Goal: Navigation & Orientation: Find specific page/section

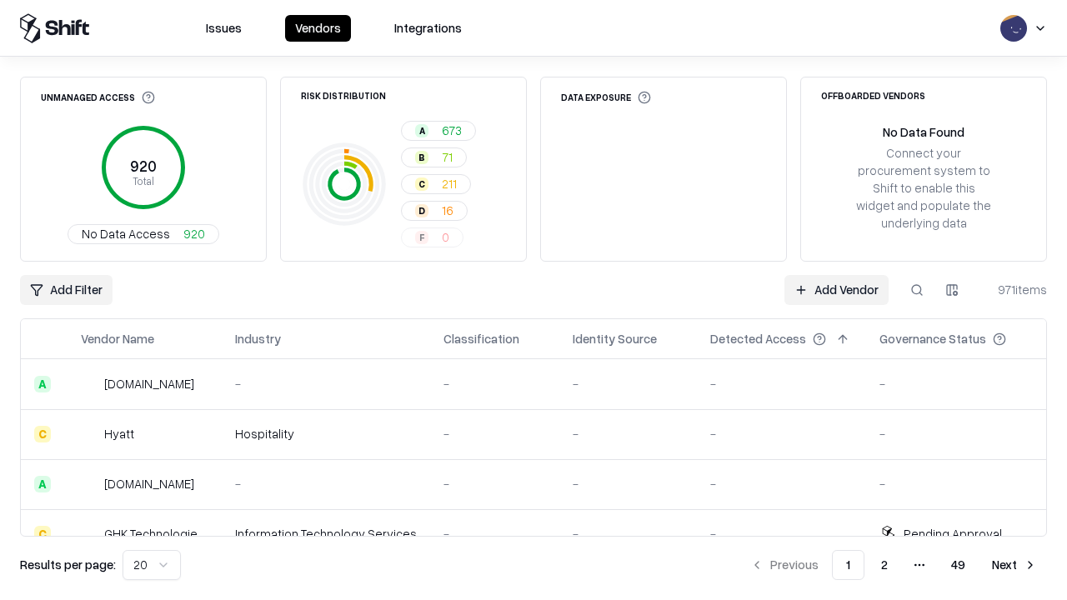
click at [152, 565] on html "Issues Vendors Integrations Unmanaged Access 920 Total No Data Access 920 Risk …" at bounding box center [533, 300] width 1067 height 600
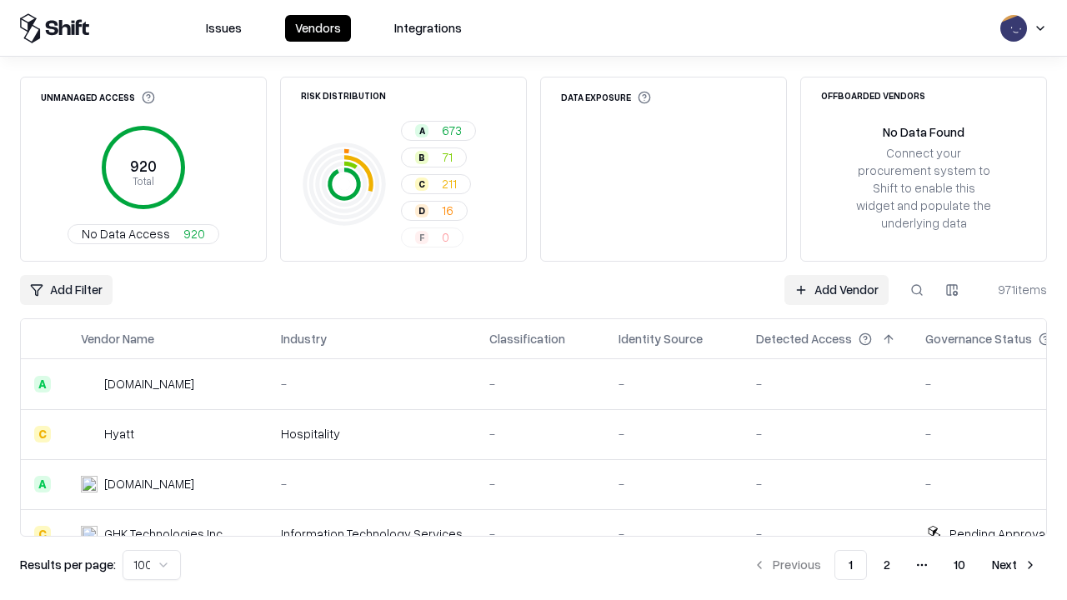
click at [1014, 565] on button "Next" at bounding box center [1014, 565] width 65 height 30
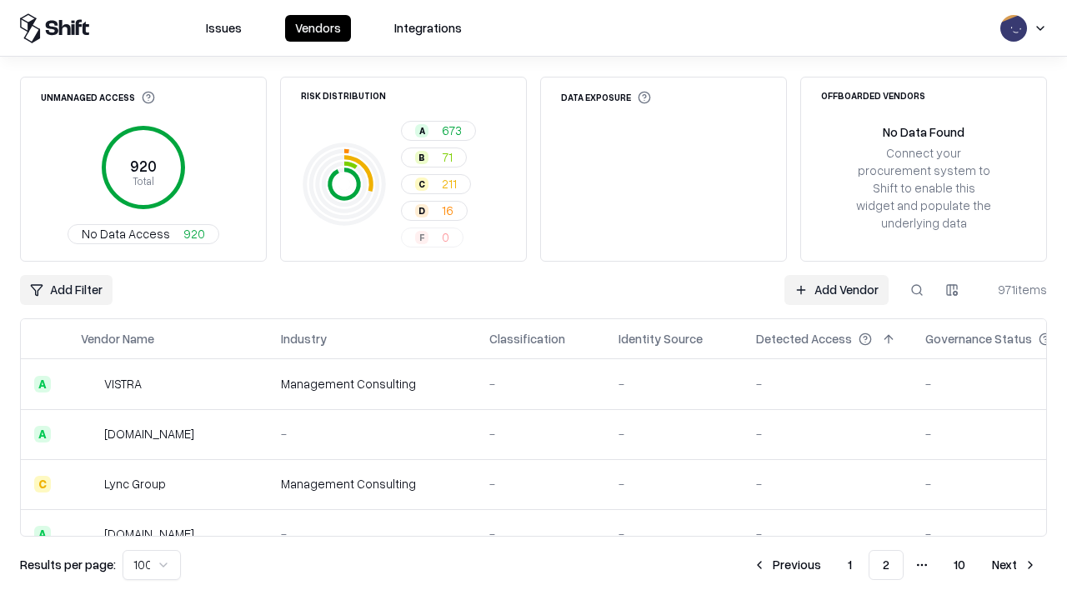
click at [1014, 565] on button "Next" at bounding box center [1014, 565] width 65 height 30
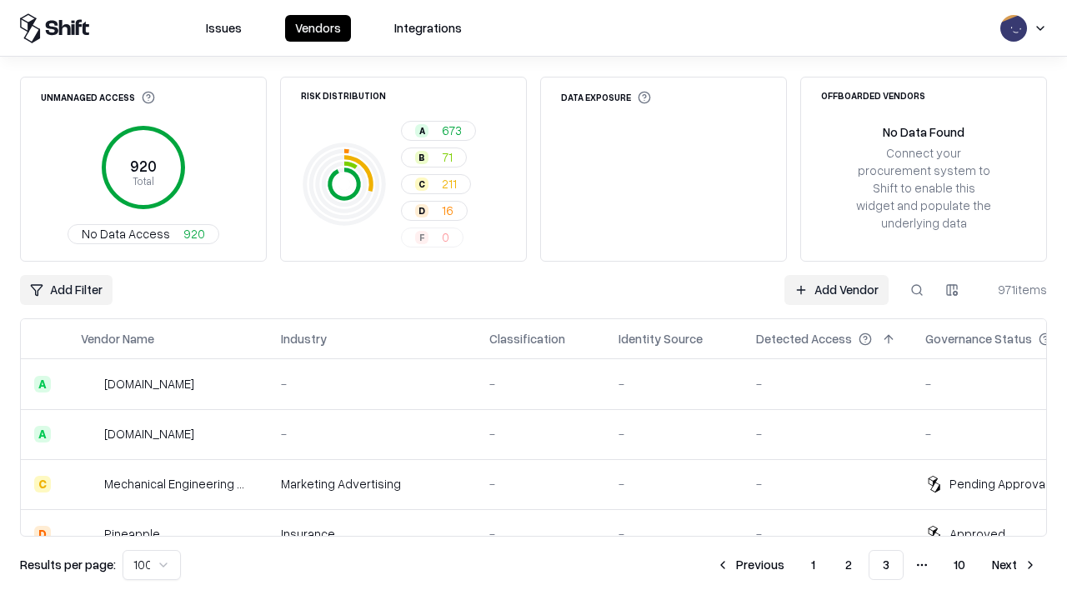
click at [1014, 565] on button "Next" at bounding box center [1014, 565] width 65 height 30
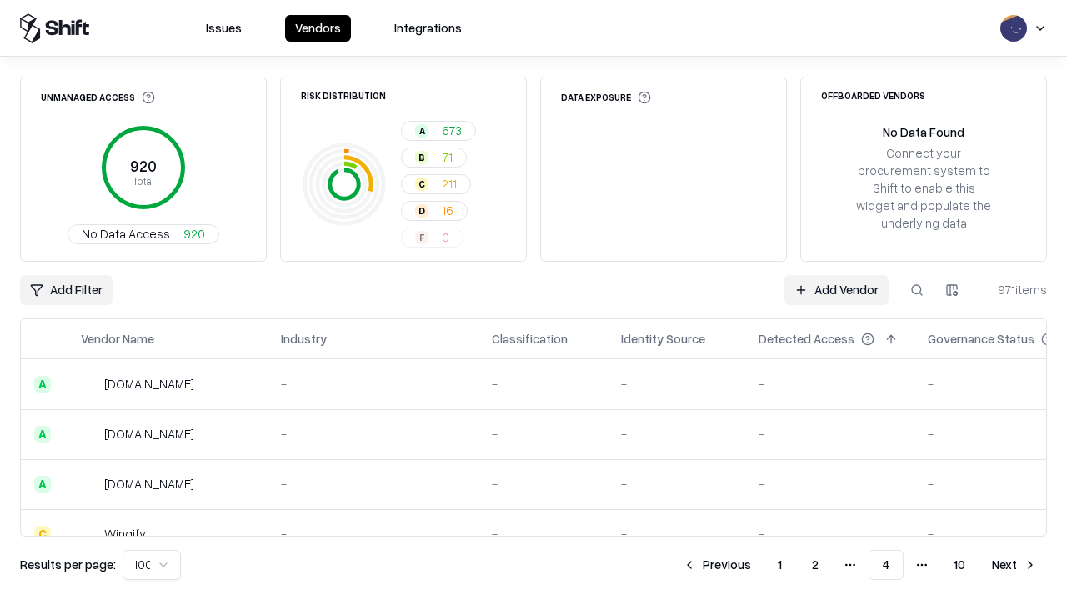
click at [1014, 565] on button "Next" at bounding box center [1014, 565] width 65 height 30
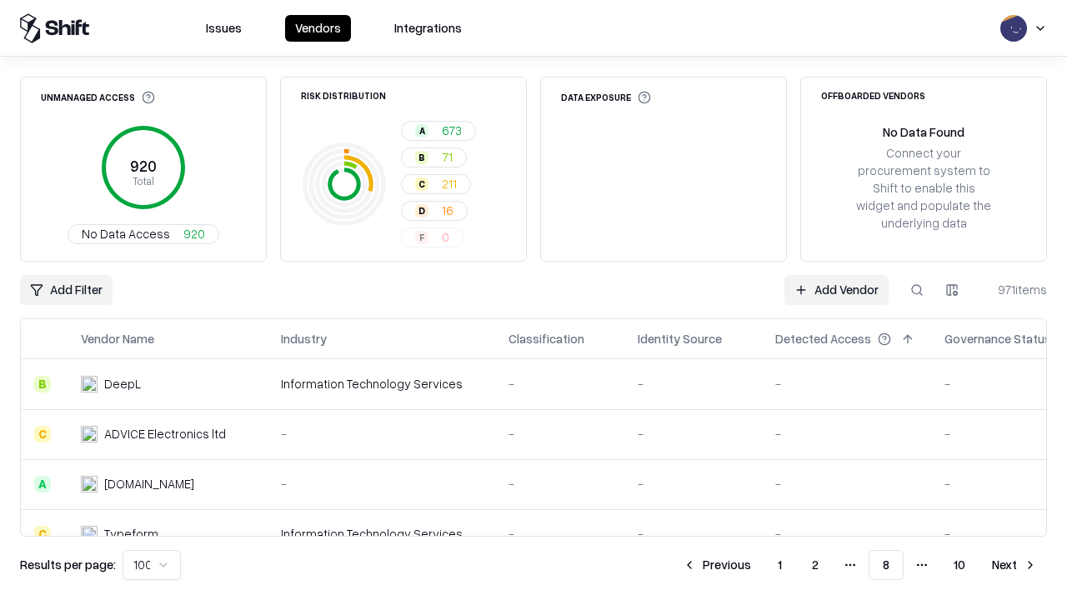
click at [1014, 565] on button "Next" at bounding box center [1014, 565] width 65 height 30
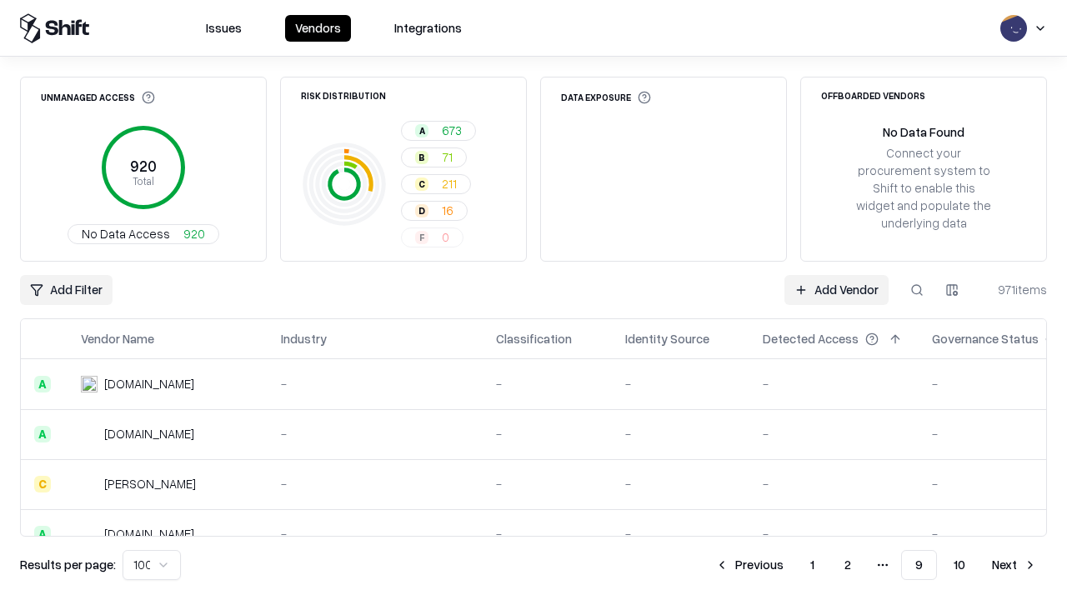
click at [1014, 565] on button "Next" at bounding box center [1014, 565] width 65 height 30
click at [787, 565] on button "Previous" at bounding box center [787, 565] width 88 height 30
click at [749, 565] on button "Previous" at bounding box center [749, 565] width 88 height 30
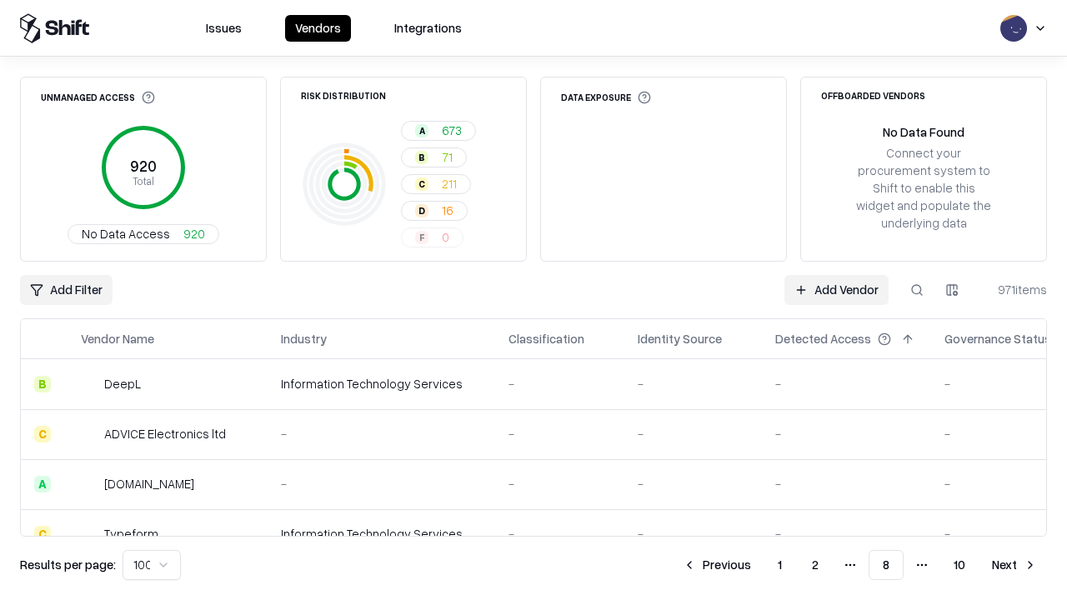
click at [717, 565] on button "Previous" at bounding box center [717, 565] width 88 height 30
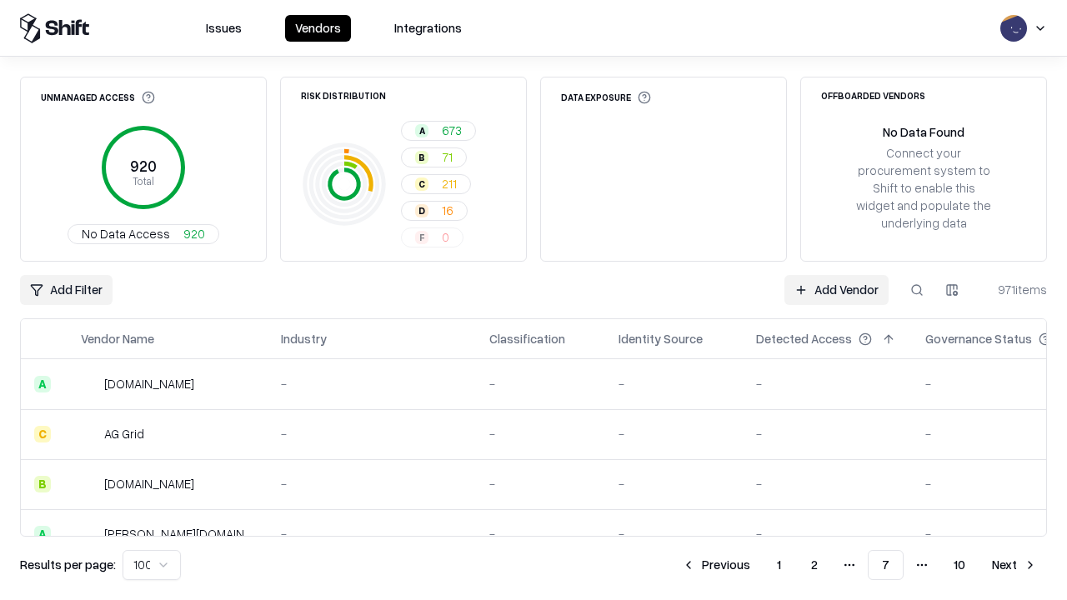
click at [716, 565] on button "Previous" at bounding box center [716, 565] width 88 height 30
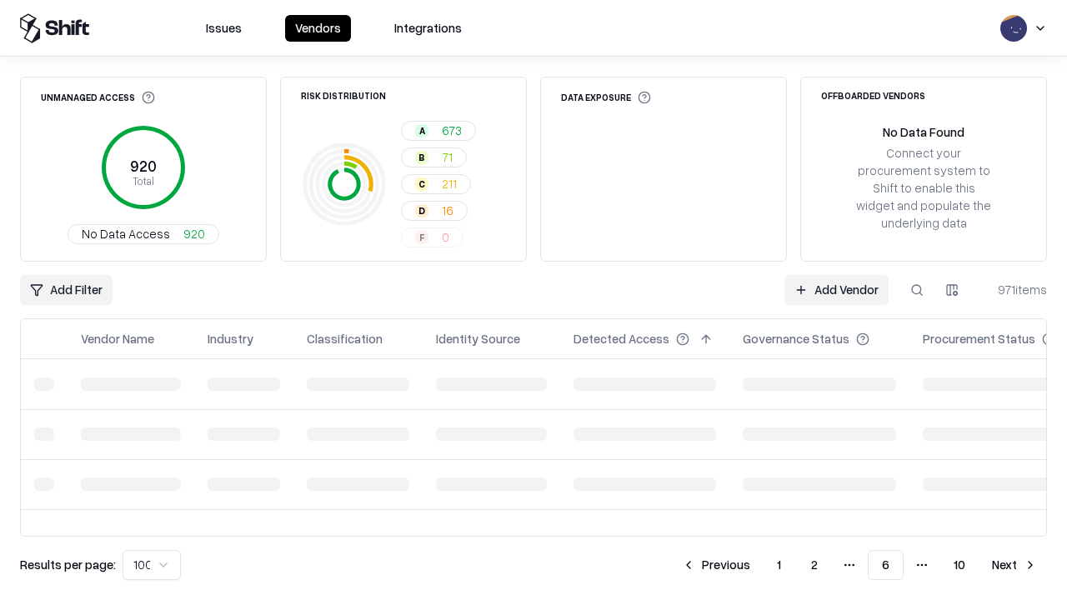
click at [716, 565] on button "Previous" at bounding box center [716, 565] width 88 height 30
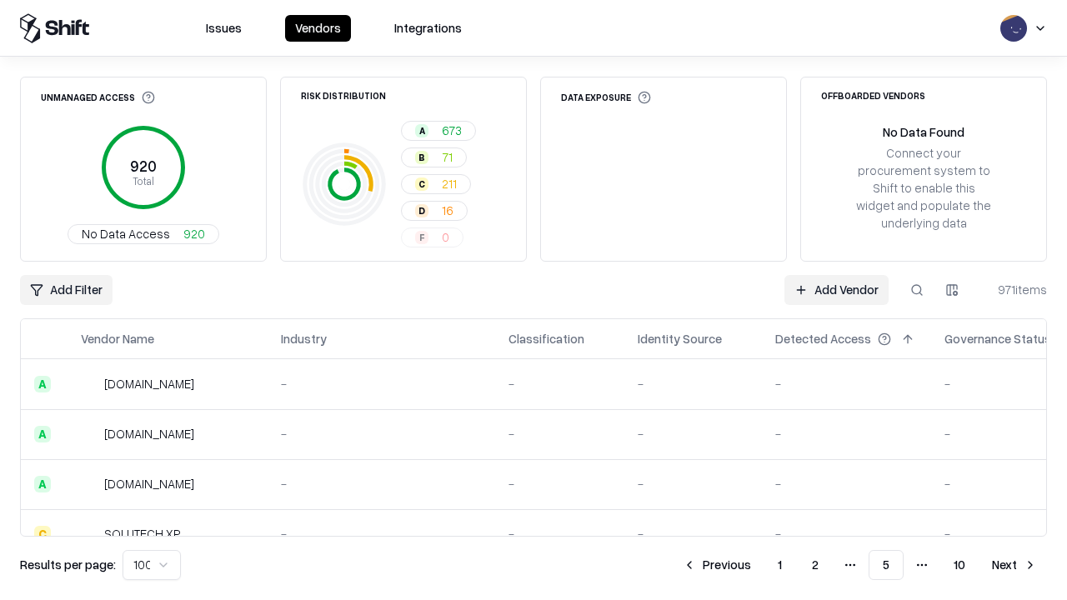
click at [717, 565] on button "Previous" at bounding box center [717, 565] width 88 height 30
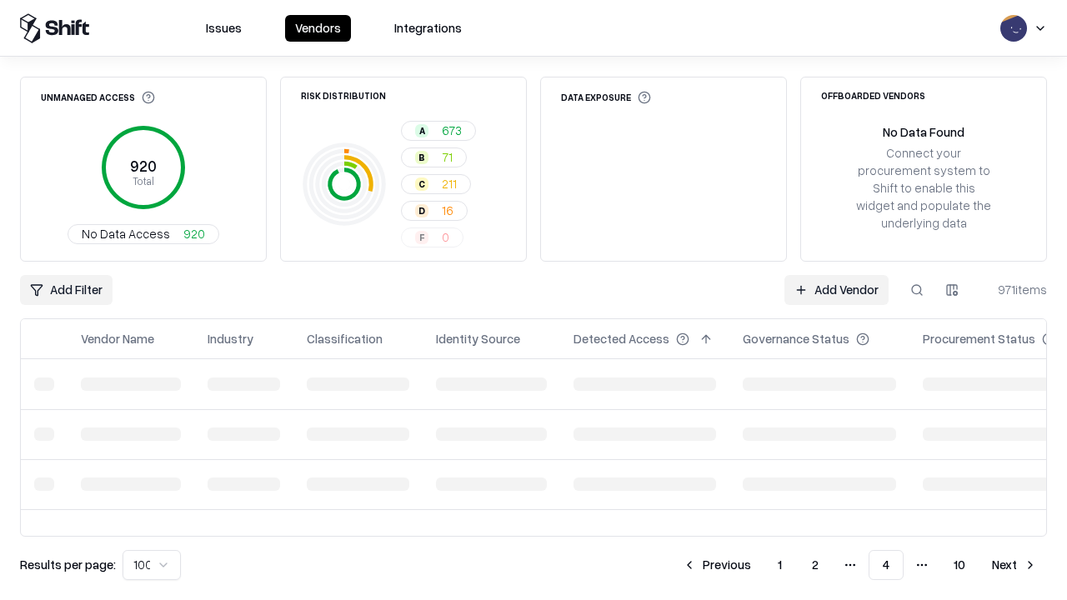
click at [717, 565] on button "Previous" at bounding box center [717, 565] width 88 height 30
